Goal: Task Accomplishment & Management: Manage account settings

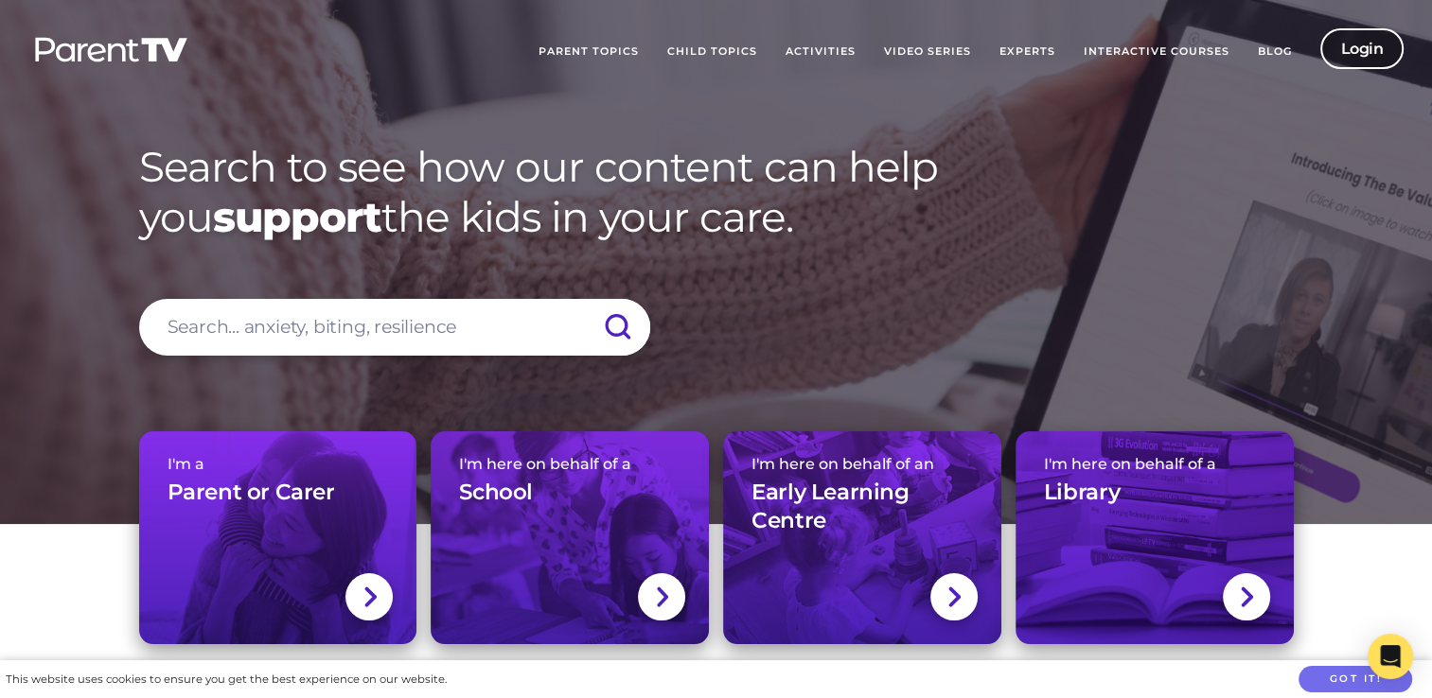
click at [1334, 66] on link "Login" at bounding box center [1362, 48] width 84 height 41
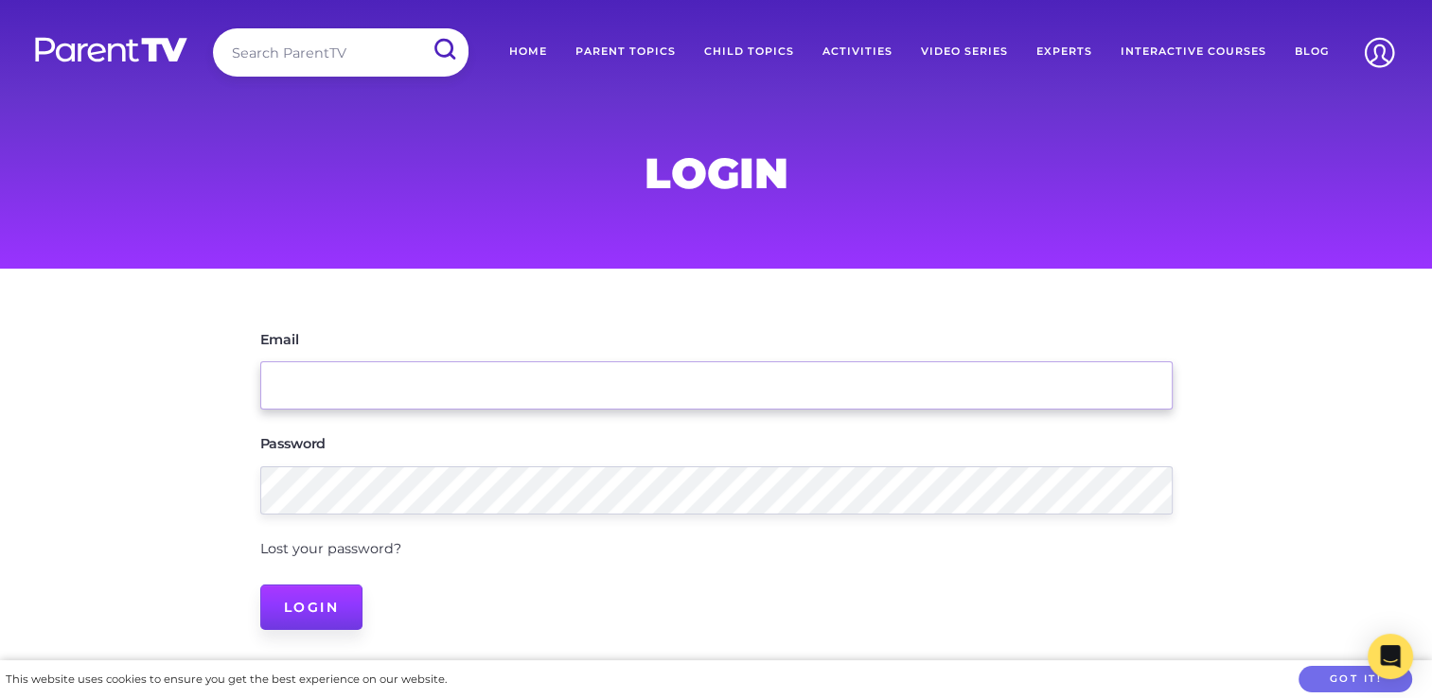
type input "katt@creativekidscc.com.au"
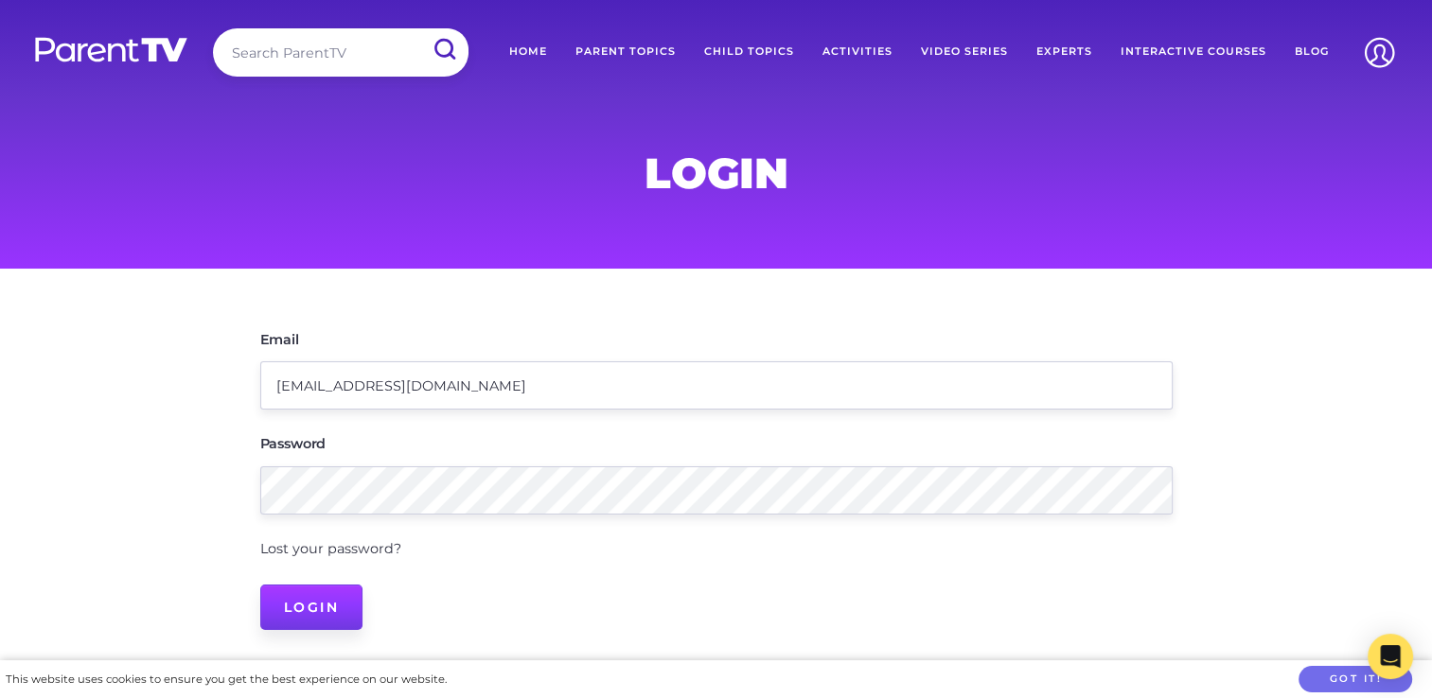
click at [329, 603] on input "Login" at bounding box center [311, 607] width 103 height 45
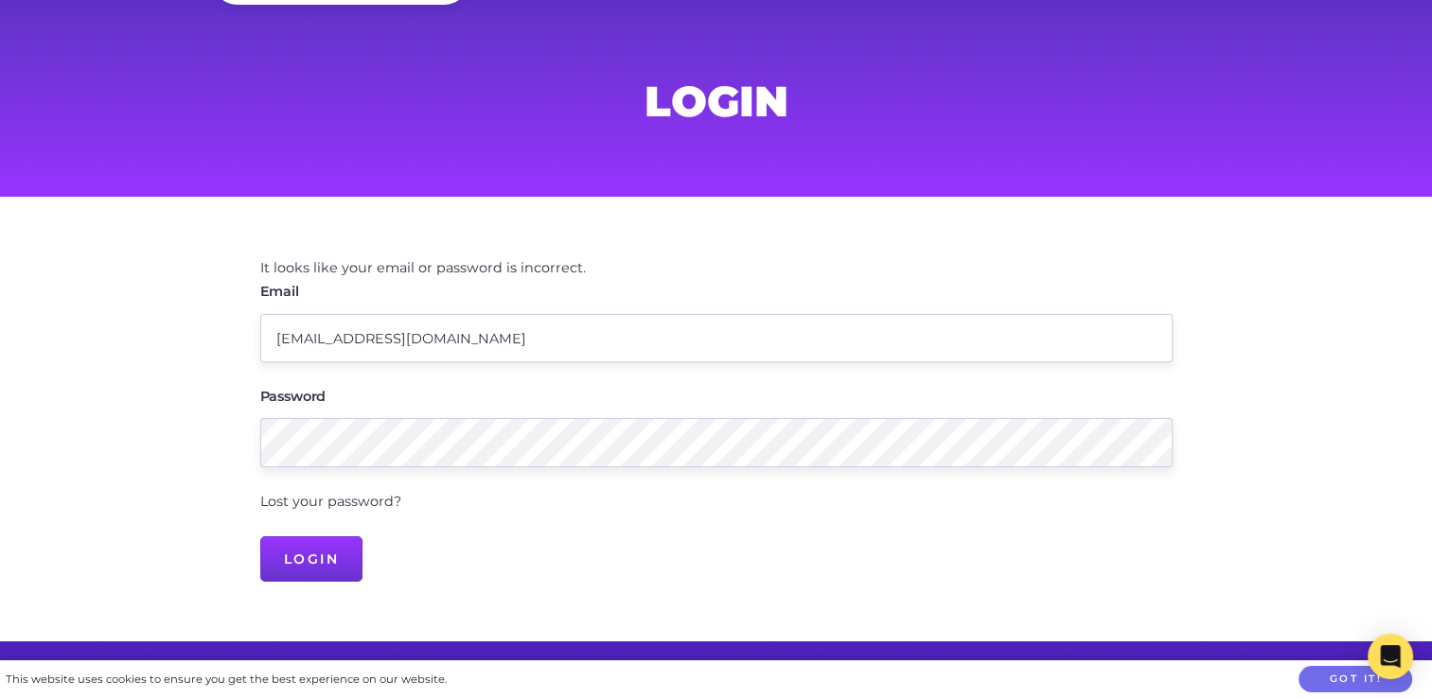
scroll to position [189, 0]
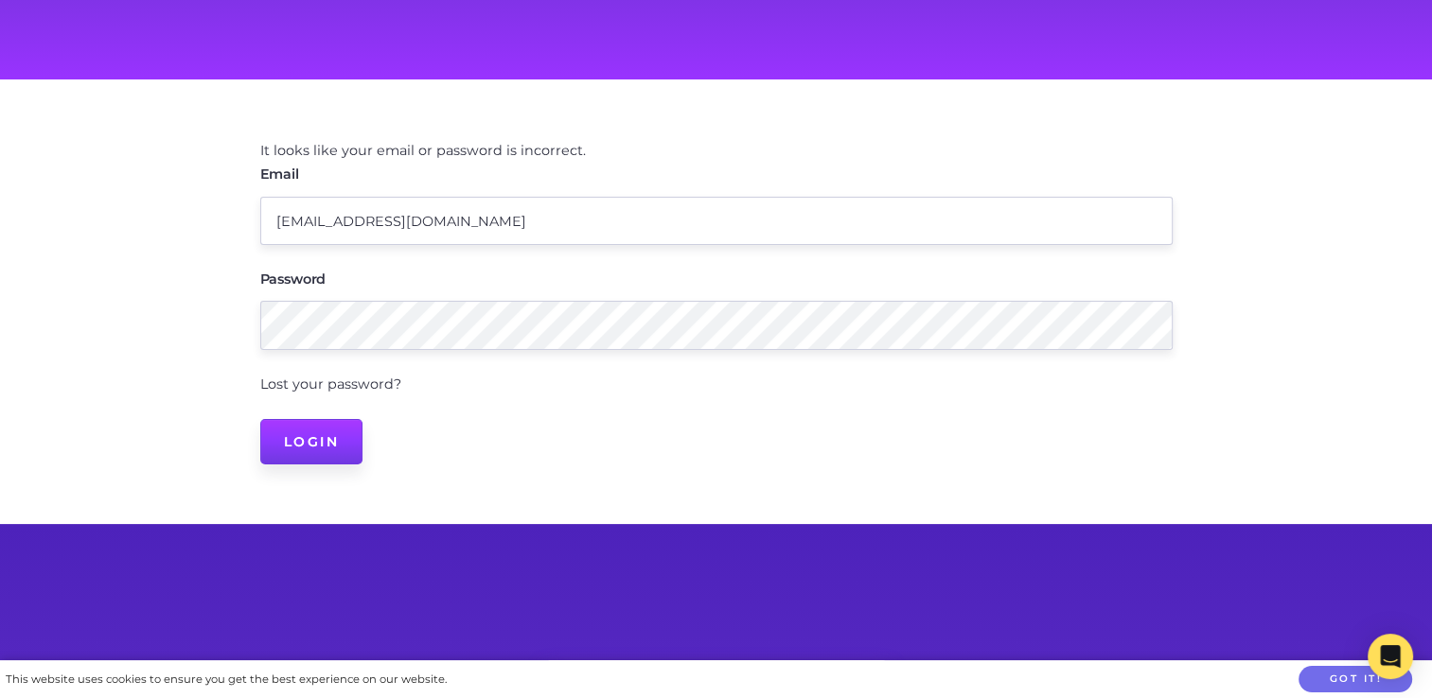
click at [317, 448] on input "Login" at bounding box center [311, 441] width 103 height 45
